Goal: Information Seeking & Learning: Compare options

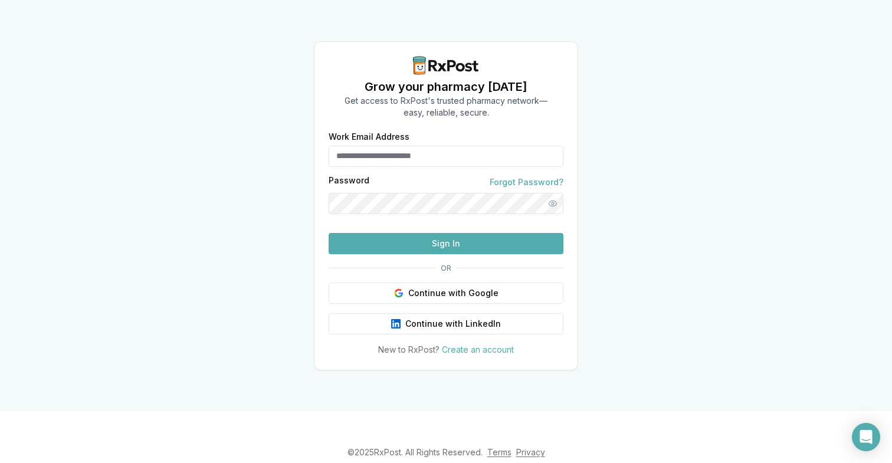
type input "**********"
click at [453, 254] on button "Sign In" at bounding box center [446, 243] width 235 height 21
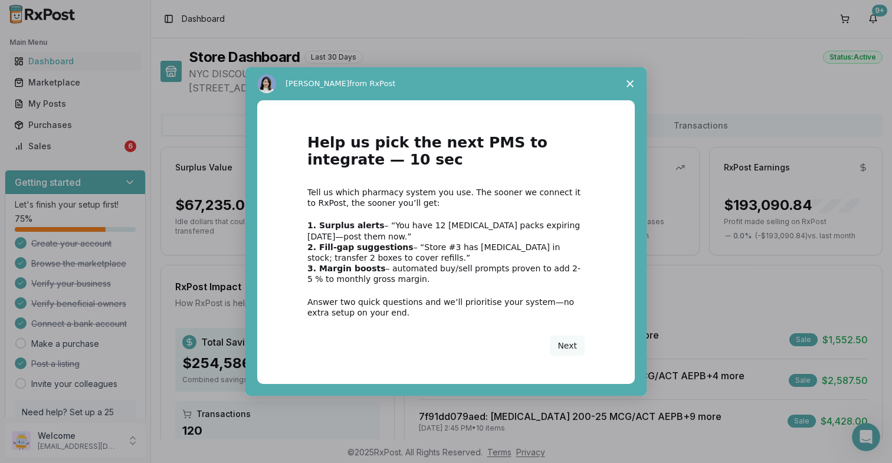
click at [76, 151] on div "Intercom messenger" at bounding box center [446, 231] width 892 height 463
click at [631, 87] on span "Close survey" at bounding box center [630, 83] width 33 height 33
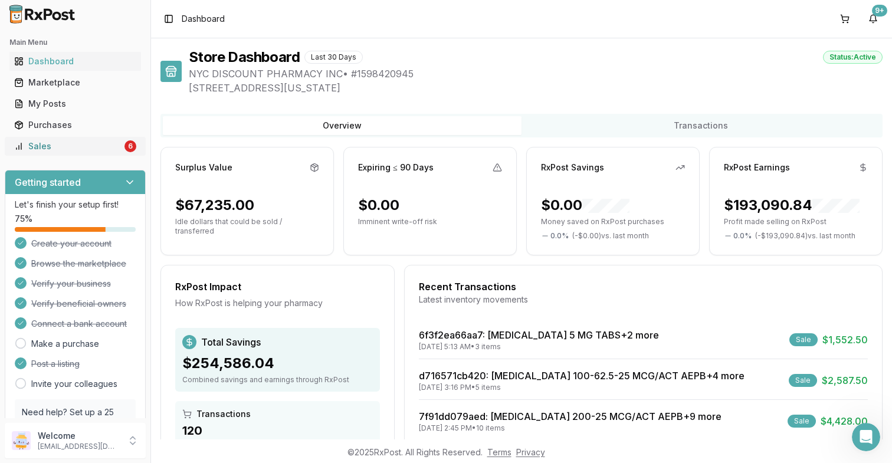
click at [109, 145] on div "Sales" at bounding box center [68, 146] width 108 height 12
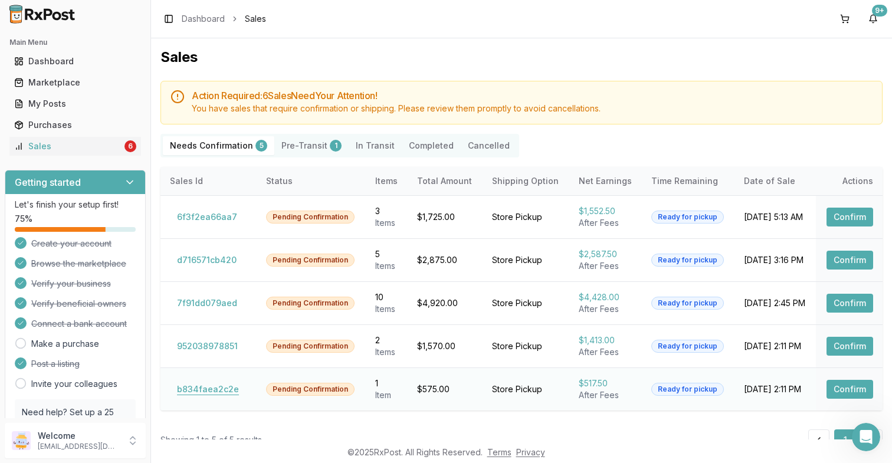
click at [196, 388] on button "b834faea2c2e" at bounding box center [208, 389] width 76 height 19
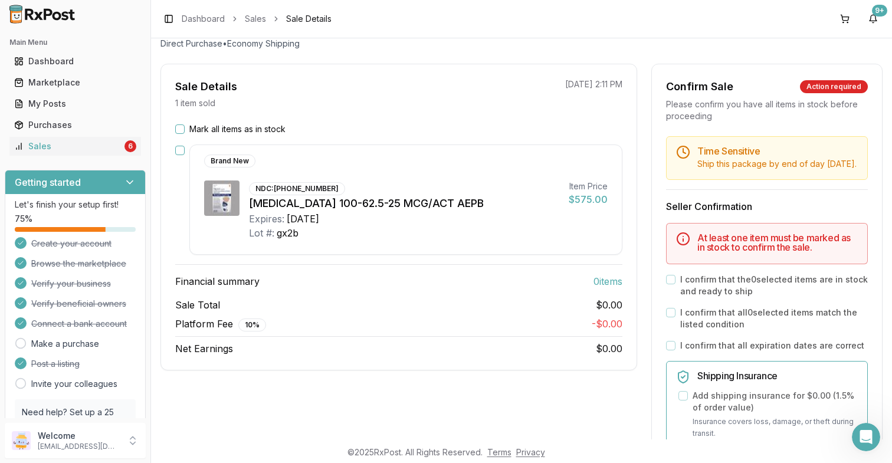
scroll to position [30, 0]
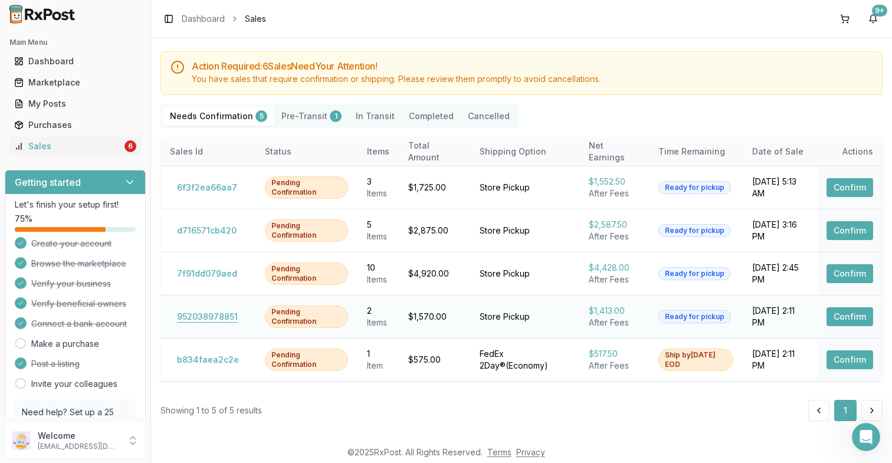
click at [200, 319] on button "952038978851" at bounding box center [207, 317] width 75 height 19
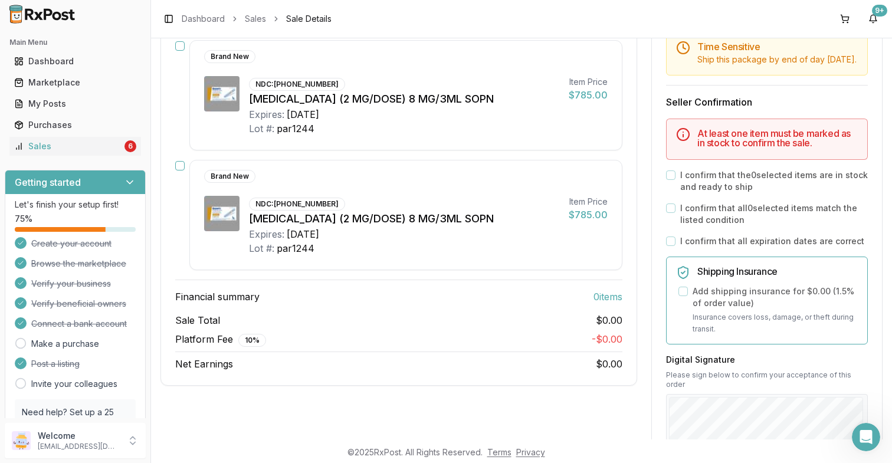
scroll to position [30, 0]
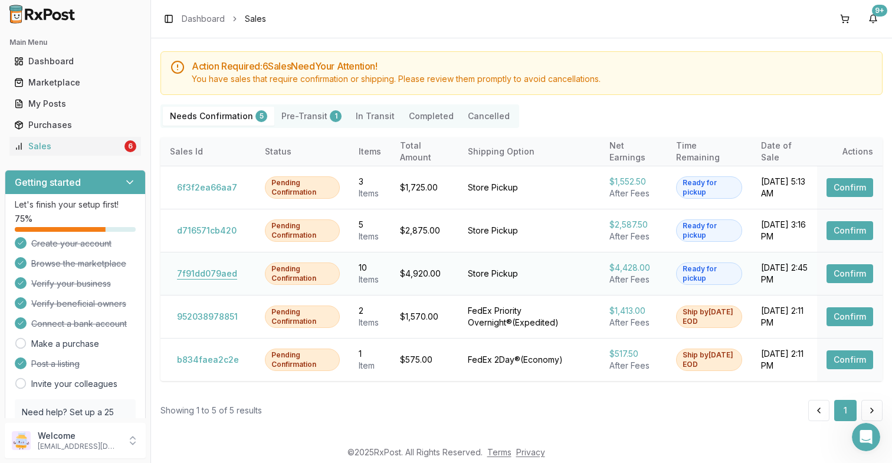
click at [206, 271] on button "7f91dd079aed" at bounding box center [207, 273] width 74 height 19
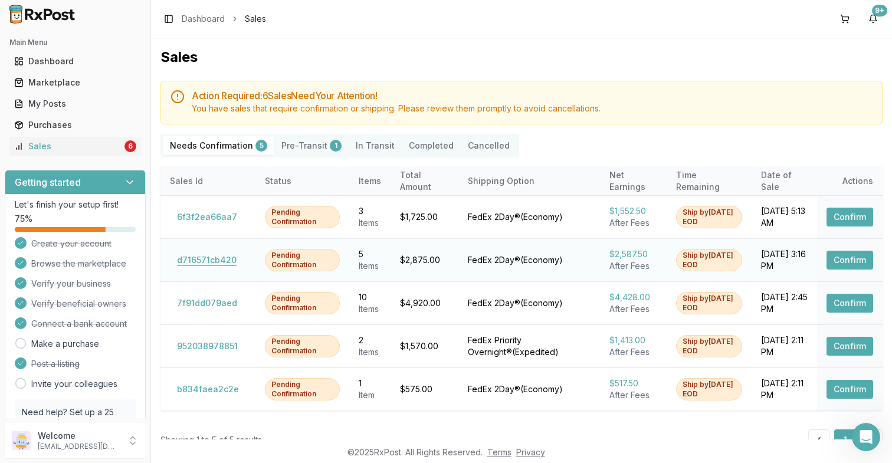
click at [207, 263] on button "d716571cb420" at bounding box center [207, 260] width 74 height 19
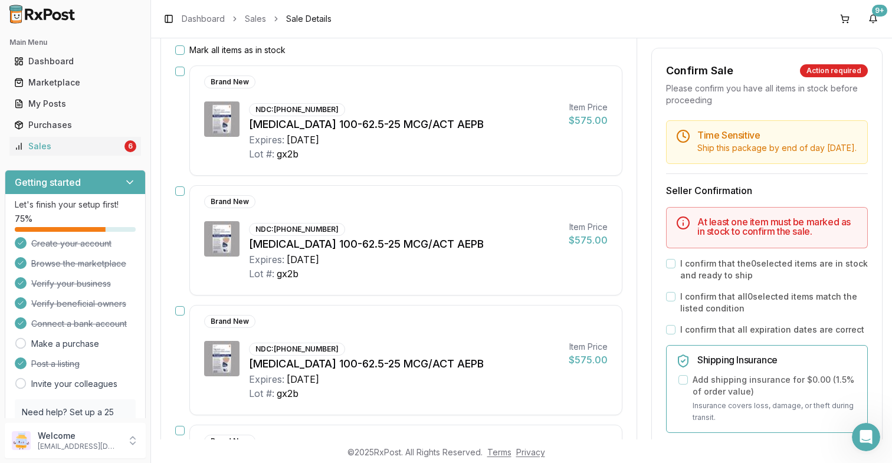
scroll to position [30, 0]
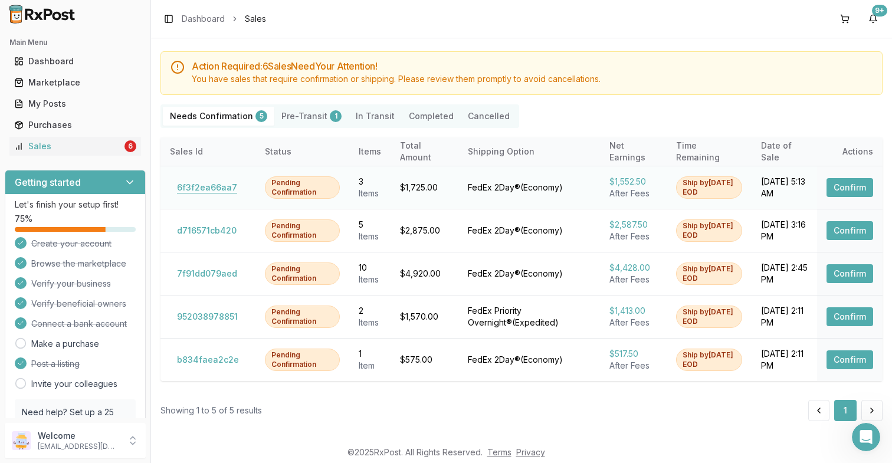
click at [209, 185] on button "6f3f2ea66aa7" at bounding box center [207, 187] width 74 height 19
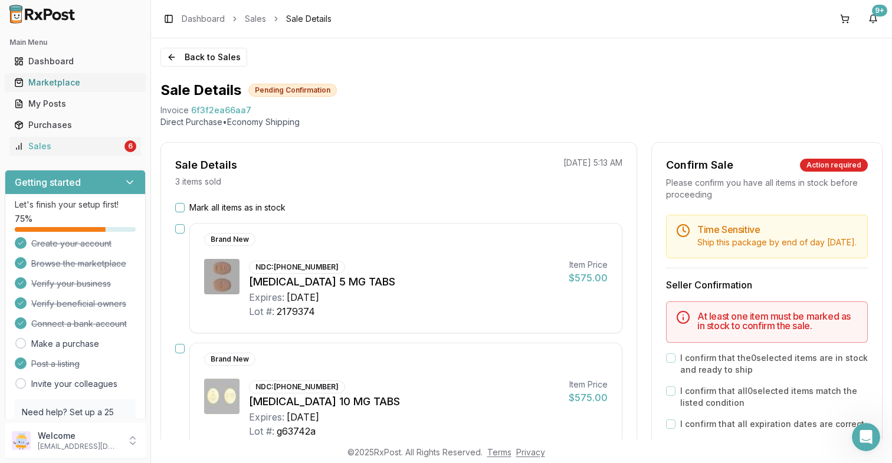
click at [97, 89] on link "Marketplace" at bounding box center [75, 82] width 132 height 21
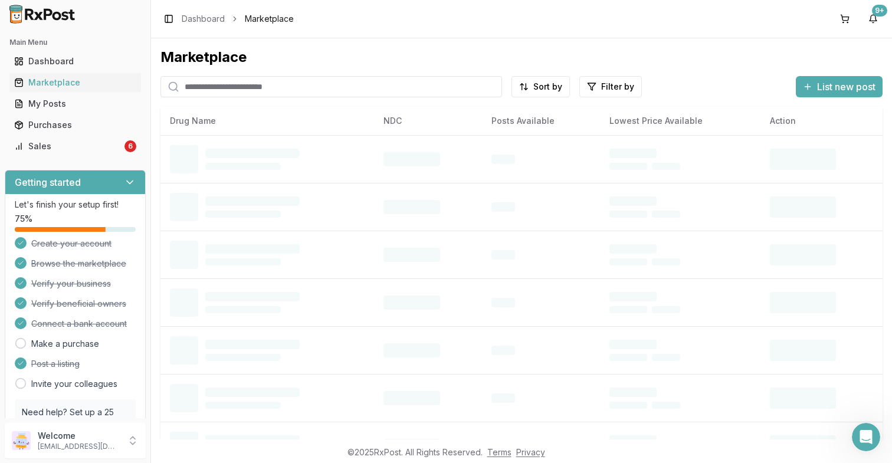
click at [251, 96] on input "search" at bounding box center [332, 86] width 342 height 21
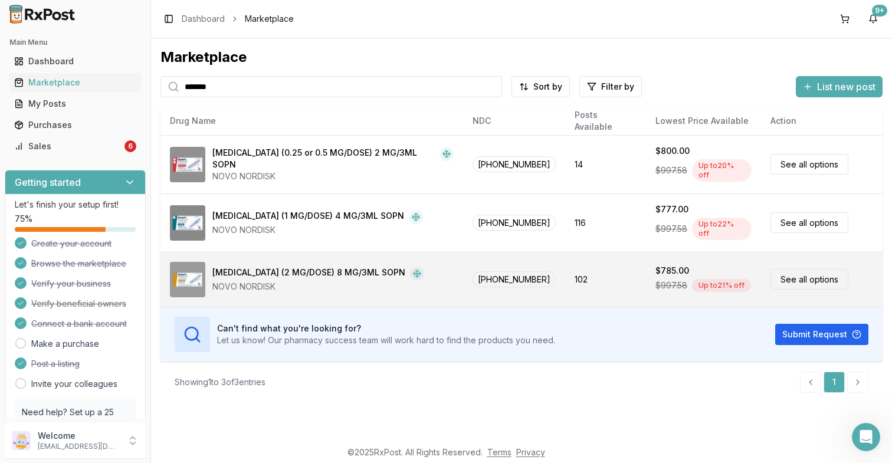
type input "*******"
click at [570, 270] on td "102" at bounding box center [605, 279] width 81 height 55
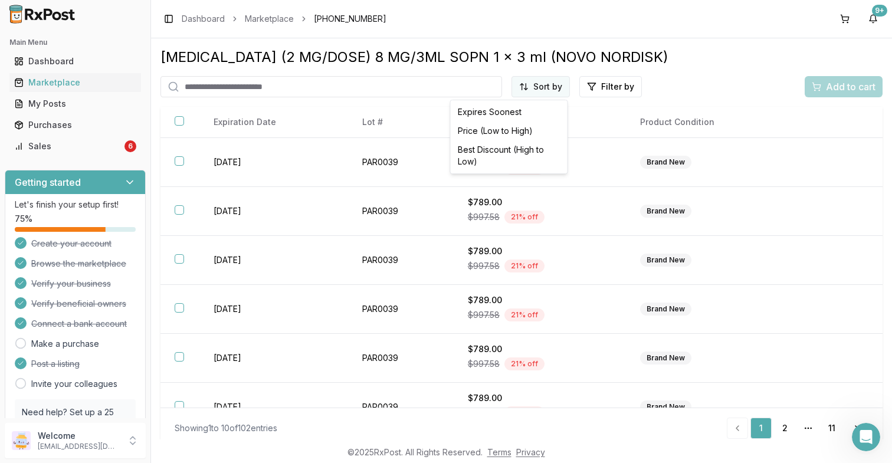
click at [543, 87] on html "Main Menu Dashboard Marketplace My Posts Purchases Sales 6 Getting started Let'…" at bounding box center [446, 231] width 892 height 463
click at [525, 130] on div "Price (Low to High)" at bounding box center [509, 131] width 112 height 19
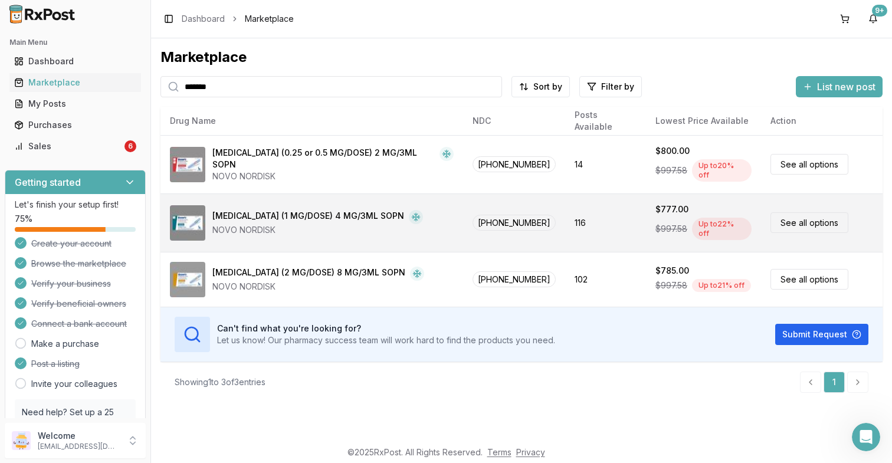
click at [537, 217] on td "[PHONE_NUMBER]" at bounding box center [514, 223] width 102 height 58
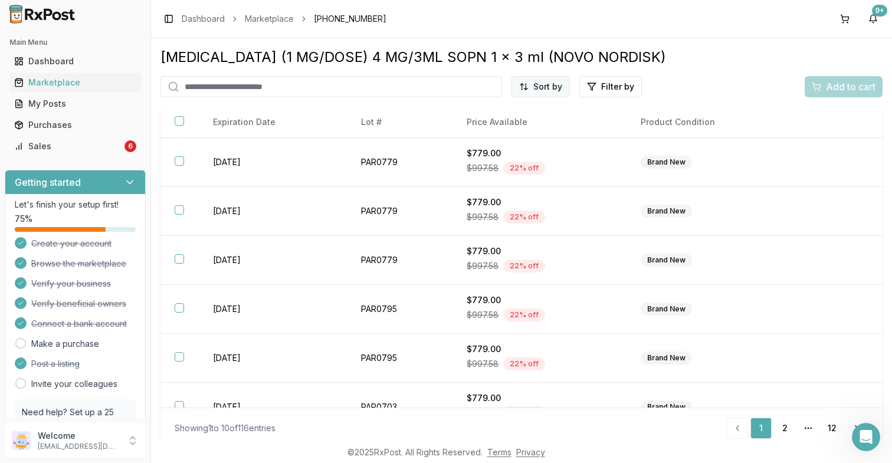
click at [541, 89] on html "Main Menu Dashboard Marketplace My Posts Purchases Sales 6 Getting started Let'…" at bounding box center [446, 231] width 892 height 463
click at [526, 129] on div "Price (Low to High)" at bounding box center [509, 131] width 112 height 19
